Goal: Use online tool/utility: Utilize a website feature to perform a specific function

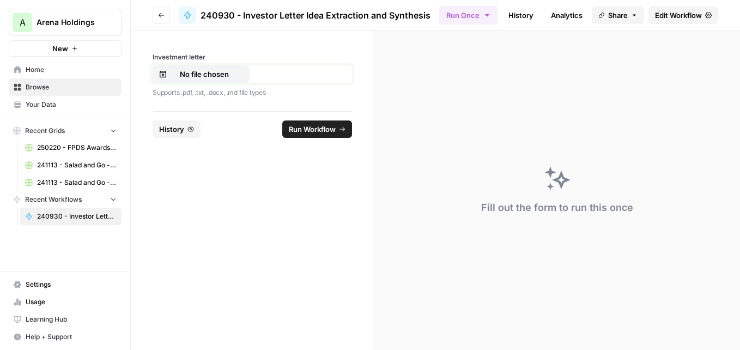
click at [194, 76] on p "No file chosen" at bounding box center [205, 74] width 70 height 11
click at [309, 124] on span "Run Workflow" at bounding box center [312, 129] width 47 height 11
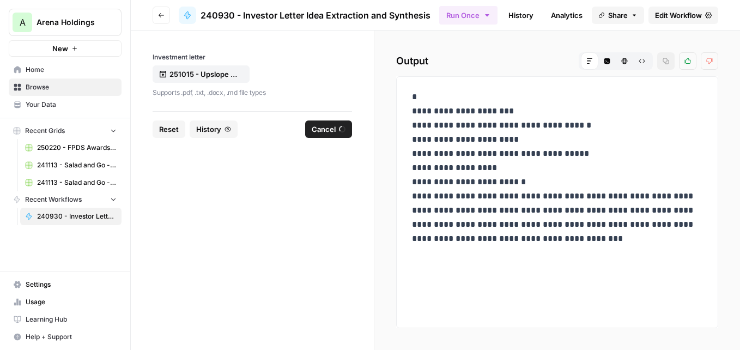
click at [609, 62] on icon "button" at bounding box center [608, 61] width 6 height 6
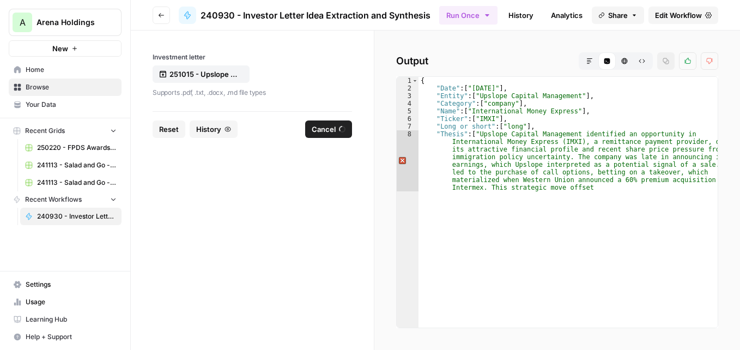
type textarea "**********"
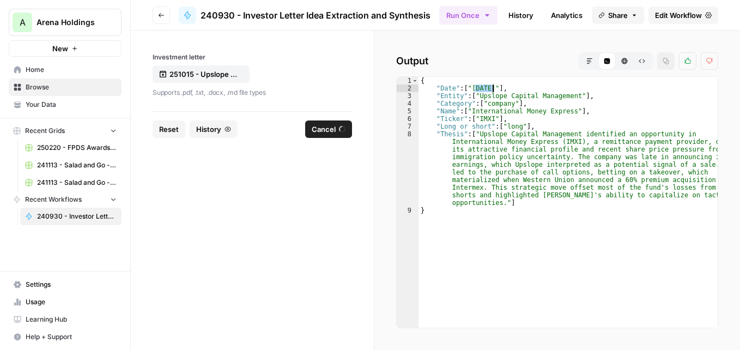
drag, startPoint x: 474, startPoint y: 88, endPoint x: 493, endPoint y: 88, distance: 19.6
click at [493, 88] on div "{ "Date" : [ "[DATE]" ] , "Entity" : [ "Upslope Capital Management" ] , "Catego…" at bounding box center [568, 210] width 299 height 266
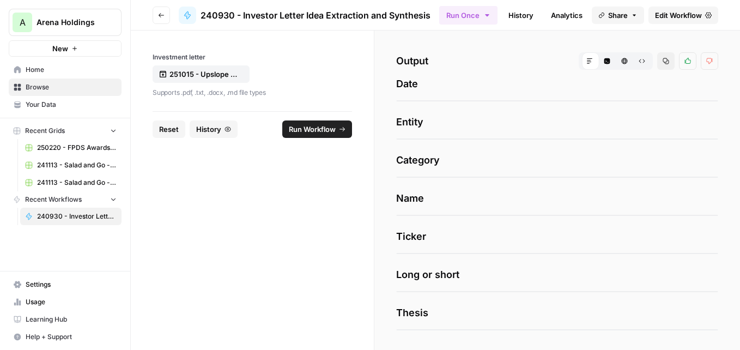
drag, startPoint x: 493, startPoint y: 88, endPoint x: 505, endPoint y: 91, distance: 12.4
click at [603, 64] on button "Code Editor" at bounding box center [607, 60] width 17 height 17
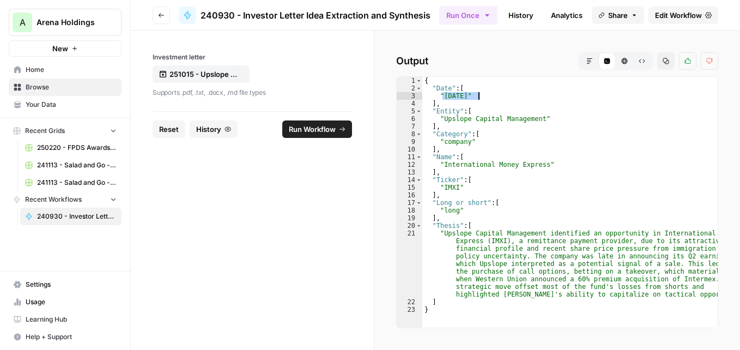
drag, startPoint x: 444, startPoint y: 95, endPoint x: 478, endPoint y: 95, distance: 34.3
click at [478, 95] on div "{ "Date" : [ "[DATE]" ] , "Entity" : [ "Upslope Capital Management" ] , "Catego…" at bounding box center [569, 210] width 295 height 266
drag, startPoint x: 444, startPoint y: 165, endPoint x: 539, endPoint y: 164, distance: 95.4
click at [539, 164] on div "{ "Date" : [ "[DATE]" ] , "Entity" : [ "Upslope Capital Management" ] , "Catego…" at bounding box center [569, 210] width 295 height 266
click at [448, 188] on div "{ "Date" : [ "[DATE]" ] , "Entity" : [ "Upslope Capital Management" ] , "Catego…" at bounding box center [569, 210] width 295 height 266
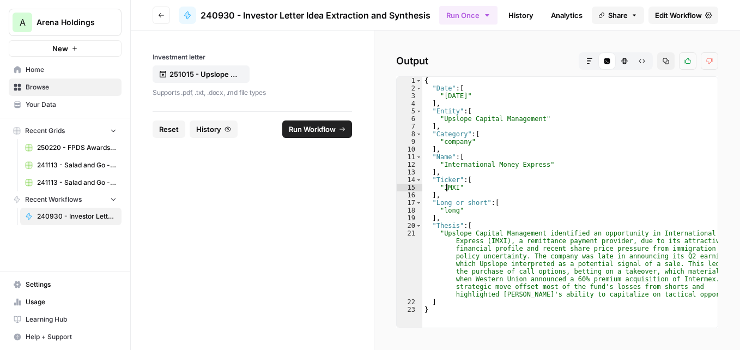
type textarea "******"
click at [448, 188] on div "{ "Date" : [ "[DATE]" ] , "Entity" : [ "Upslope Capital Management" ] , "Catego…" at bounding box center [569, 210] width 295 height 266
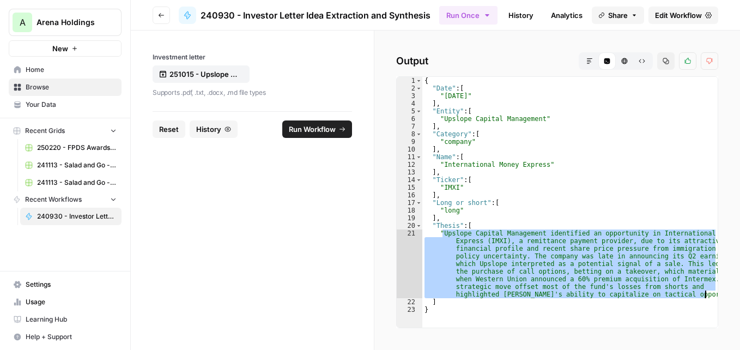
drag, startPoint x: 443, startPoint y: 234, endPoint x: 704, endPoint y: 295, distance: 268.7
click at [704, 295] on div "{ "Date" : [ "[DATE]" ] , "Entity" : [ "Upslope Capital Management" ] , "Catego…" at bounding box center [569, 210] width 295 height 266
click at [210, 76] on p "251015 - Upslope Capital - 2025 Q3.pdf" at bounding box center [205, 74] width 70 height 11
click at [315, 134] on span "Run Workflow" at bounding box center [312, 129] width 47 height 11
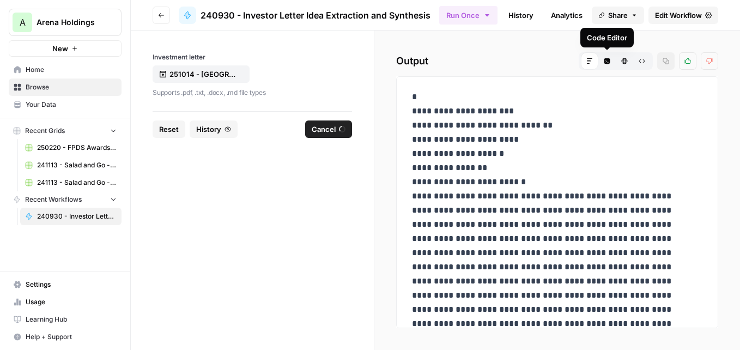
click at [608, 60] on icon "button" at bounding box center [608, 61] width 6 height 6
click at [607, 63] on icon "button" at bounding box center [608, 61] width 6 height 6
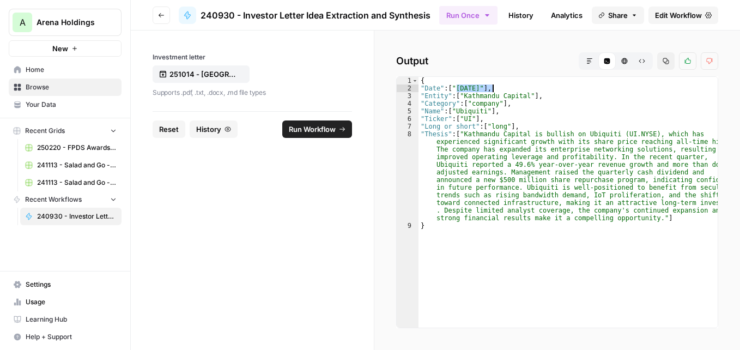
drag, startPoint x: 458, startPoint y: 90, endPoint x: 493, endPoint y: 91, distance: 34.9
click at [493, 91] on div "{ "Date" : [ "[DATE]" ] , "Entity" : [ "Kathmandu Capital" ] , "Category" : [ "…" at bounding box center [568, 210] width 299 height 266
drag, startPoint x: 457, startPoint y: 113, endPoint x: 484, endPoint y: 111, distance: 27.3
click at [484, 111] on div "{ "Date" : [ "[DATE]" ] , "Entity" : [ "Kathmandu Capital" ] , "Category" : [ "…" at bounding box center [568, 210] width 299 height 266
click at [470, 120] on div "{ "Date" : [ "[DATE]" ] , "Entity" : [ "Kathmandu Capital" ] , "Category" : [ "…" at bounding box center [568, 210] width 299 height 266
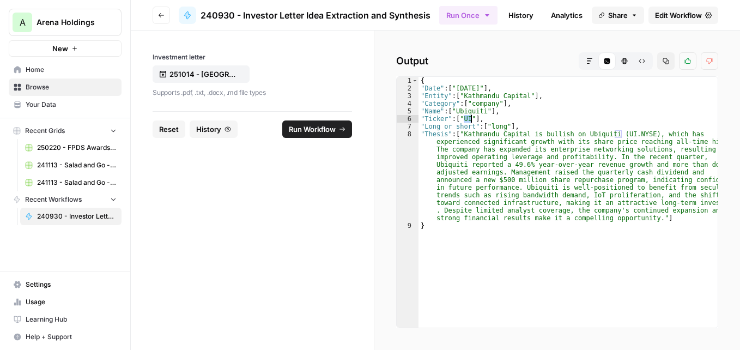
type textarea "**********"
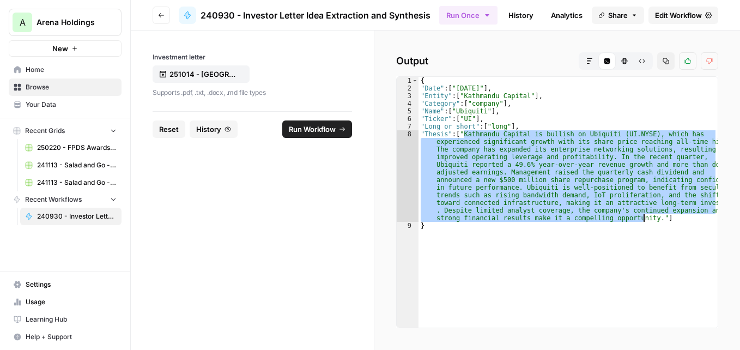
drag, startPoint x: 464, startPoint y: 134, endPoint x: 643, endPoint y: 220, distance: 199.0
click at [643, 220] on div "{ "Date" : [ "[DATE]" ] , "Entity" : [ "Kathmandu Capital" ] , "Category" : [ "…" at bounding box center [568, 210] width 299 height 266
click at [202, 76] on p "251014 - [GEOGRAPHIC_DATA] Capital - 2025 Q3.pdf" at bounding box center [205, 74] width 70 height 11
click at [308, 133] on span "Run Workflow" at bounding box center [312, 129] width 47 height 11
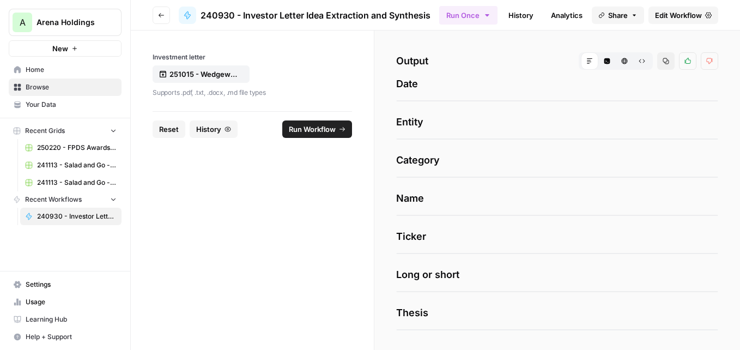
click at [599, 64] on button "Code Editor" at bounding box center [607, 60] width 17 height 17
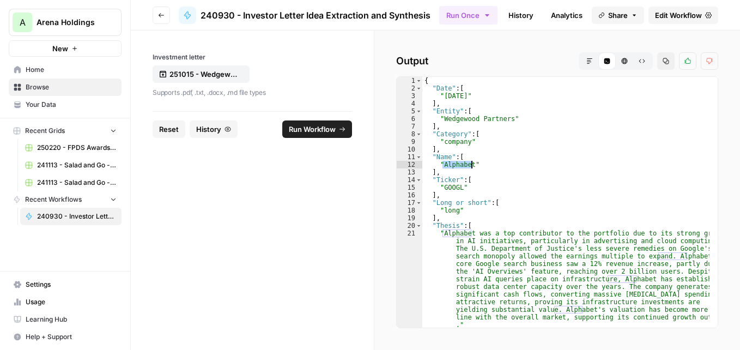
drag, startPoint x: 444, startPoint y: 164, endPoint x: 471, endPoint y: 164, distance: 27.3
click at [471, 164] on div "{ "Date" : [ "[DATE]" ] , "Entity" : [ "Wedgewood Partners" ] , "Category" : [ …" at bounding box center [565, 210] width 287 height 266
click at [450, 187] on div "{ "Date" : [ "[DATE]" ] , "Entity" : [ "Wedgewood Partners" ] , "Category" : [ …" at bounding box center [565, 210] width 287 height 266
type textarea "*******"
click at [449, 187] on div "{ "Date" : [ "[DATE]" ] , "Entity" : [ "Wedgewood Partners" ] , "Category" : [ …" at bounding box center [565, 210] width 287 height 266
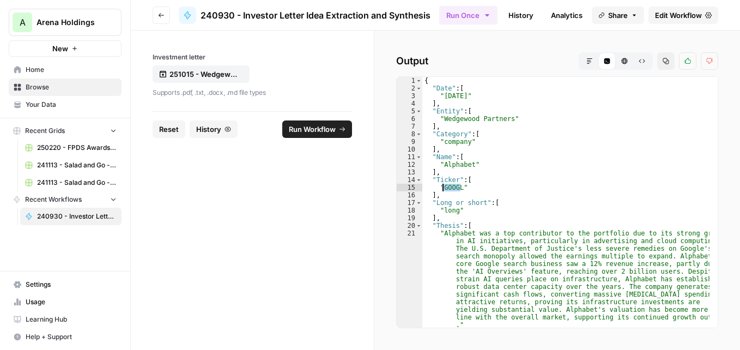
scroll to position [16, 0]
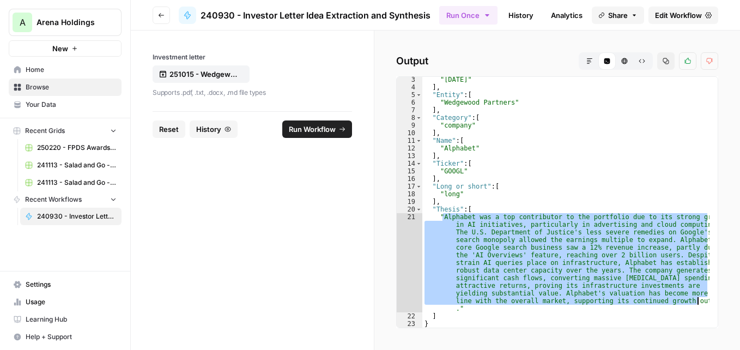
drag, startPoint x: 444, startPoint y: 216, endPoint x: 699, endPoint y: 304, distance: 269.3
click at [699, 304] on div ""[DATE]" ] , "Entity" : [ "Wedgewood Partners" ] , "Category" : [ "company" ] ,…" at bounding box center [565, 209] width 287 height 266
click at [197, 75] on p "251015 - Wedgewood Partners - 2025 Q3.pdf" at bounding box center [205, 74] width 70 height 11
click at [346, 132] on button "Run Workflow" at bounding box center [317, 128] width 70 height 17
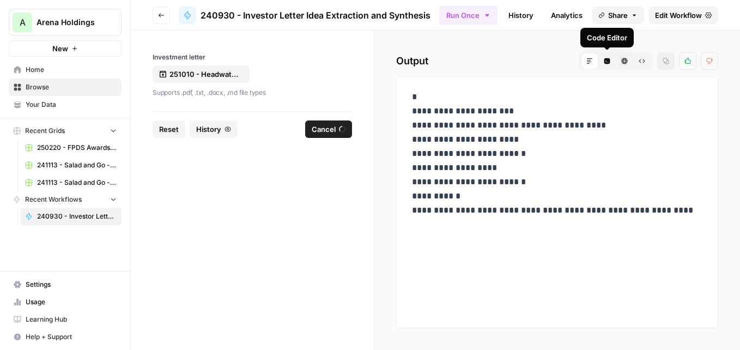
click at [606, 62] on icon "button" at bounding box center [608, 61] width 6 height 6
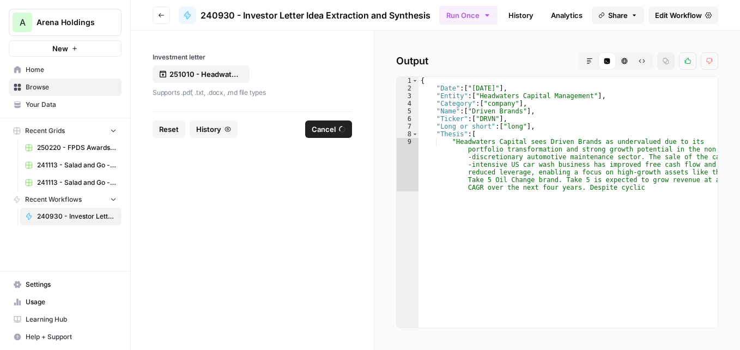
type textarea "**********"
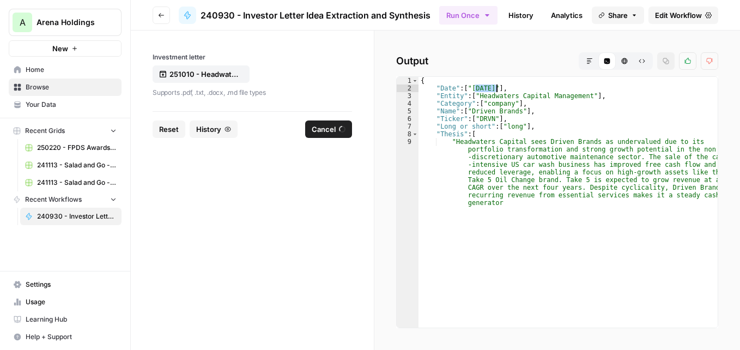
drag, startPoint x: 473, startPoint y: 88, endPoint x: 502, endPoint y: 88, distance: 28.9
click at [502, 88] on div "{ "Date" : [ "[DATE]" ] , "Entity" : [ "Headwaters Capital Management" ] , "Cat…" at bounding box center [568, 240] width 299 height 327
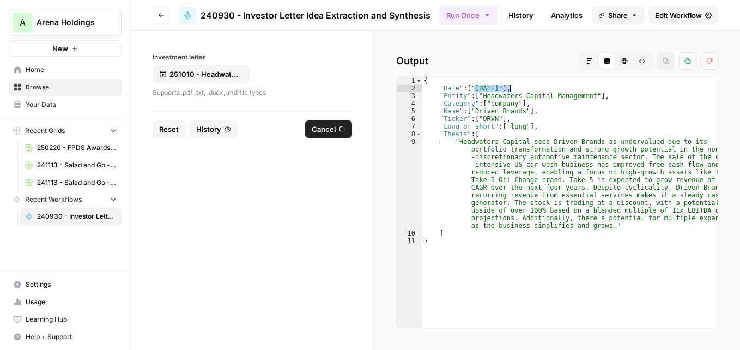
drag, startPoint x: 502, startPoint y: 88, endPoint x: 510, endPoint y: 90, distance: 8.3
click at [510, 90] on div "{ "Date" : [ "[DATE]" ] , "Entity" : [ "Headwaters Capital Management" ] , "Cat…" at bounding box center [570, 210] width 296 height 266
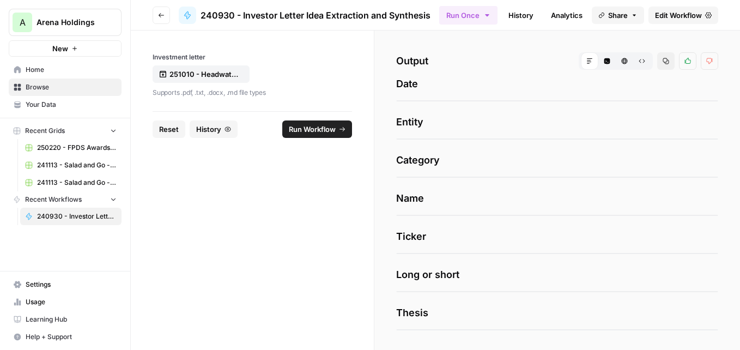
click at [602, 68] on button "Code Editor" at bounding box center [607, 60] width 17 height 17
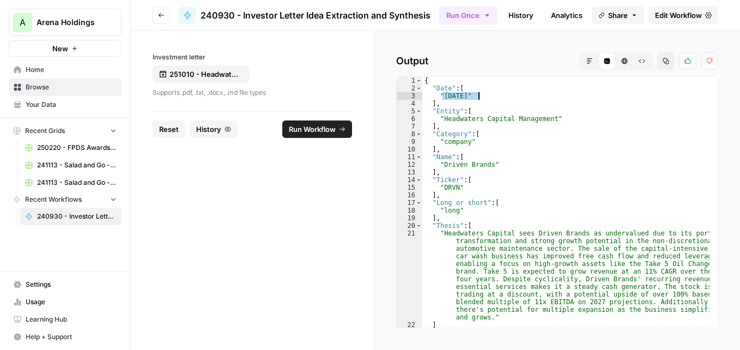
drag, startPoint x: 443, startPoint y: 93, endPoint x: 478, endPoint y: 96, distance: 35.0
click at [478, 96] on div "{ "Date" : [ "[DATE]" ] , "Entity" : [ "Headwaters Capital Management" ] , "Cat…" at bounding box center [565, 210] width 287 height 266
drag, startPoint x: 442, startPoint y: 164, endPoint x: 489, endPoint y: 165, distance: 46.9
click at [489, 165] on div "{ "Date" : [ "[DATE]" ] , "Entity" : [ "Headwaters Capital Management" ] , "Cat…" at bounding box center [565, 210] width 287 height 266
click at [451, 189] on div "{ "Date" : [ "[DATE]" ] , "Entity" : [ "Headwaters Capital Management" ] , "Cat…" at bounding box center [565, 210] width 287 height 266
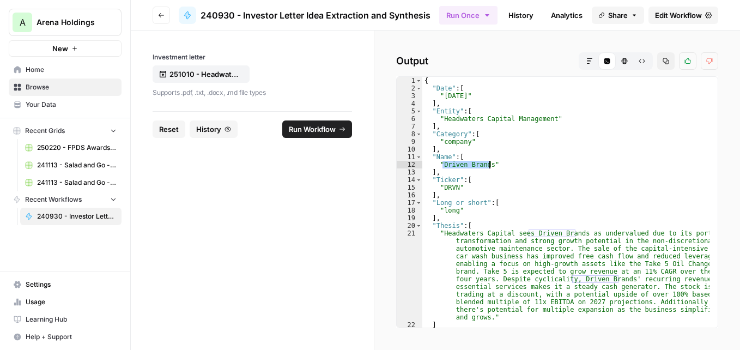
type textarea "******"
click at [451, 189] on div "{ "Date" : [ "[DATE]" ] , "Entity" : [ "Headwaters Capital Management" ] , "Cat…" at bounding box center [565, 210] width 287 height 266
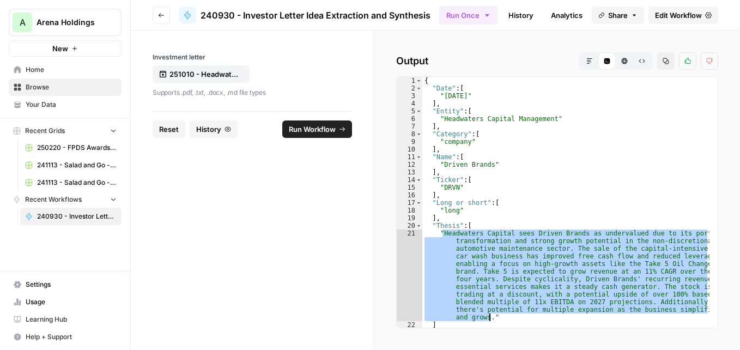
drag, startPoint x: 443, startPoint y: 234, endPoint x: 488, endPoint y: 317, distance: 93.7
click at [488, 317] on div "{ "Date" : [ "[DATE]" ] , "Entity" : [ "Headwaters Capital Management" ] , "Cat…" at bounding box center [565, 210] width 287 height 266
click at [203, 77] on p "251010 - Headwaters Capital - 2025 Q3.pdf" at bounding box center [205, 74] width 70 height 11
click at [322, 129] on span "Run Workflow" at bounding box center [312, 129] width 47 height 11
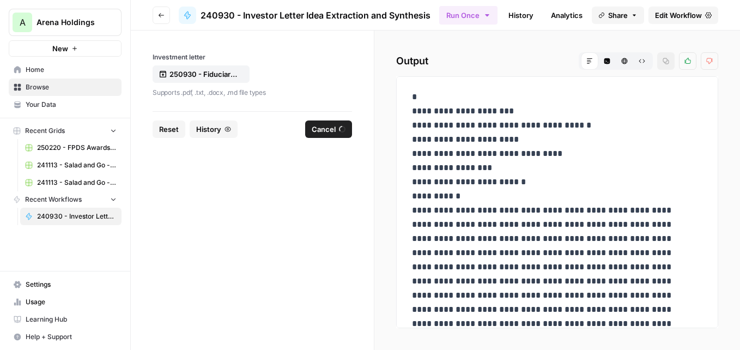
click at [605, 71] on div "**********" at bounding box center [558, 190] width 366 height 319
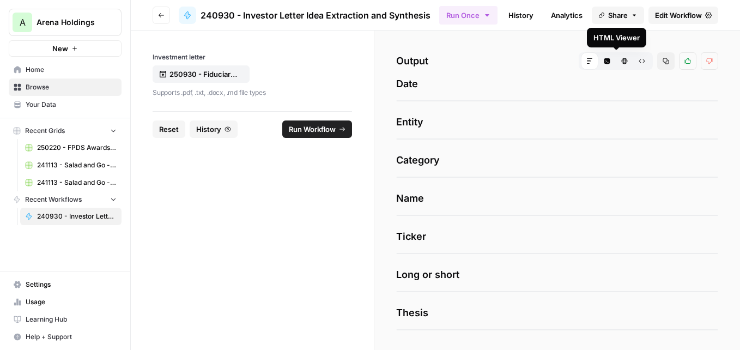
click at [605, 63] on icon "button" at bounding box center [608, 61] width 6 height 6
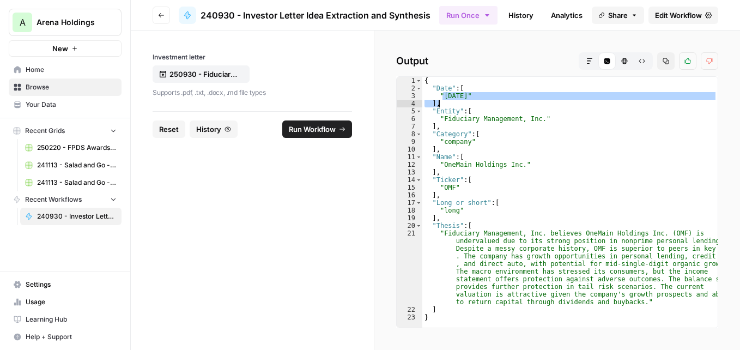
drag, startPoint x: 443, startPoint y: 94, endPoint x: 475, endPoint y: 100, distance: 32.2
click at [475, 100] on div "{ "Date" : [ "[DATE]" ] , "Entity" : [ "Fiduciary Management, Inc." ] , "Catego…" at bounding box center [569, 210] width 295 height 266
click at [471, 100] on div "{ "Date" : [ "[DATE]" ] , "Entity" : [ "Fiduciary Management, Inc." ] , "Catego…" at bounding box center [569, 202] width 295 height 251
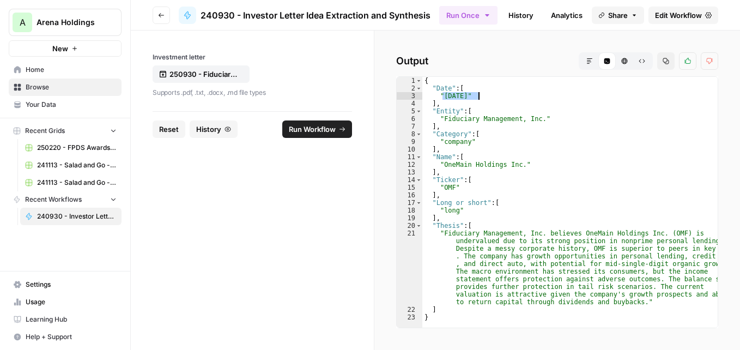
drag, startPoint x: 444, startPoint y: 95, endPoint x: 479, endPoint y: 95, distance: 34.3
click at [479, 95] on div "{ "Date" : [ "[DATE]" ] , "Entity" : [ "Fiduciary Management, Inc." ] , "Catego…" at bounding box center [569, 210] width 295 height 266
drag, startPoint x: 443, startPoint y: 167, endPoint x: 517, endPoint y: 166, distance: 74.2
click at [517, 166] on div "{ "Date" : [ "[DATE]" ] , "Entity" : [ "Fiduciary Management, Inc." ] , "Catego…" at bounding box center [569, 210] width 295 height 266
click at [450, 188] on div "{ "Date" : [ "[DATE]" ] , "Entity" : [ "Fiduciary Management, Inc." ] , "Catego…" at bounding box center [569, 210] width 295 height 266
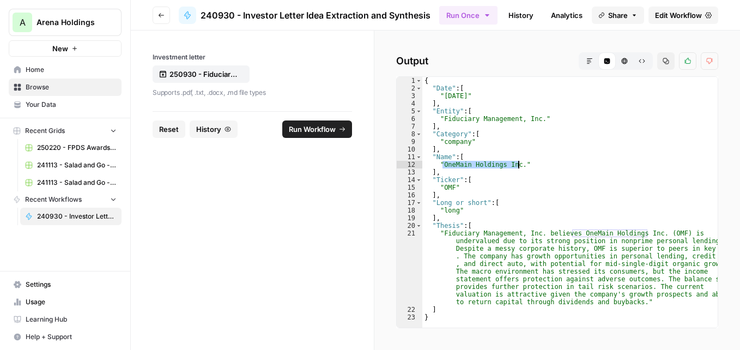
type textarea "*****"
click at [450, 188] on div "{ "Date" : [ "[DATE]" ] , "Entity" : [ "Fiduciary Management, Inc." ] , "Catego…" at bounding box center [569, 210] width 295 height 266
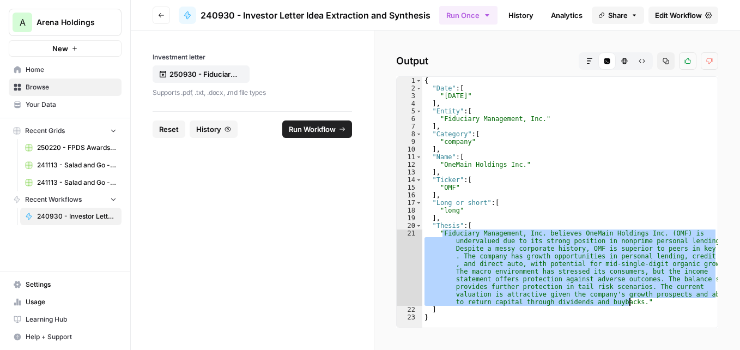
drag, startPoint x: 444, startPoint y: 234, endPoint x: 629, endPoint y: 300, distance: 196.4
click at [629, 300] on div "{ "Date" : [ "[DATE]" ] , "Entity" : [ "Fiduciary Management, Inc." ] , "Catego…" at bounding box center [569, 210] width 295 height 266
